Goal: Navigation & Orientation: Go to known website

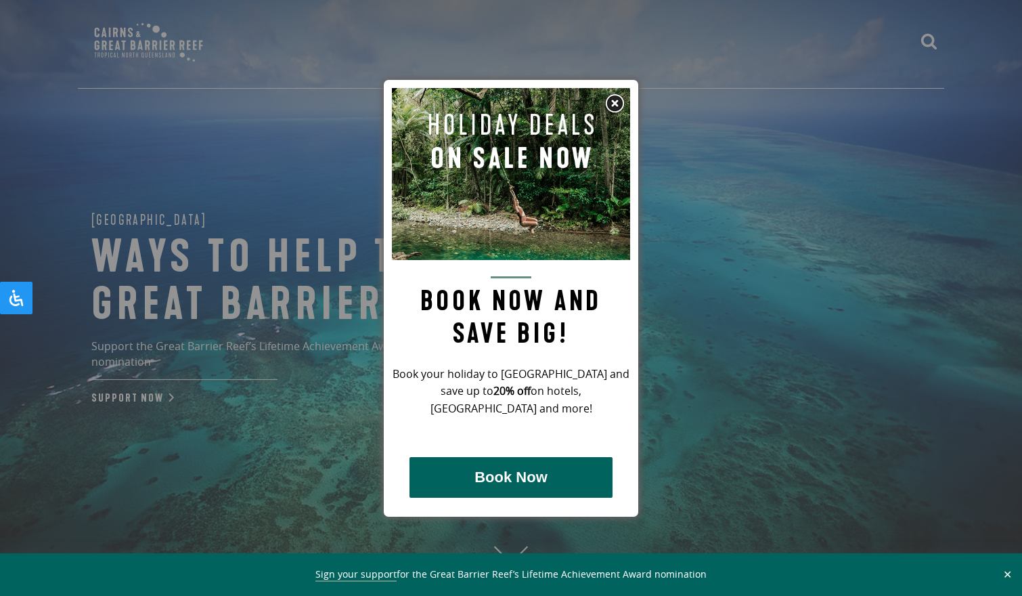
click at [617, 104] on img at bounding box center [615, 103] width 20 height 20
